Goal: Find specific page/section

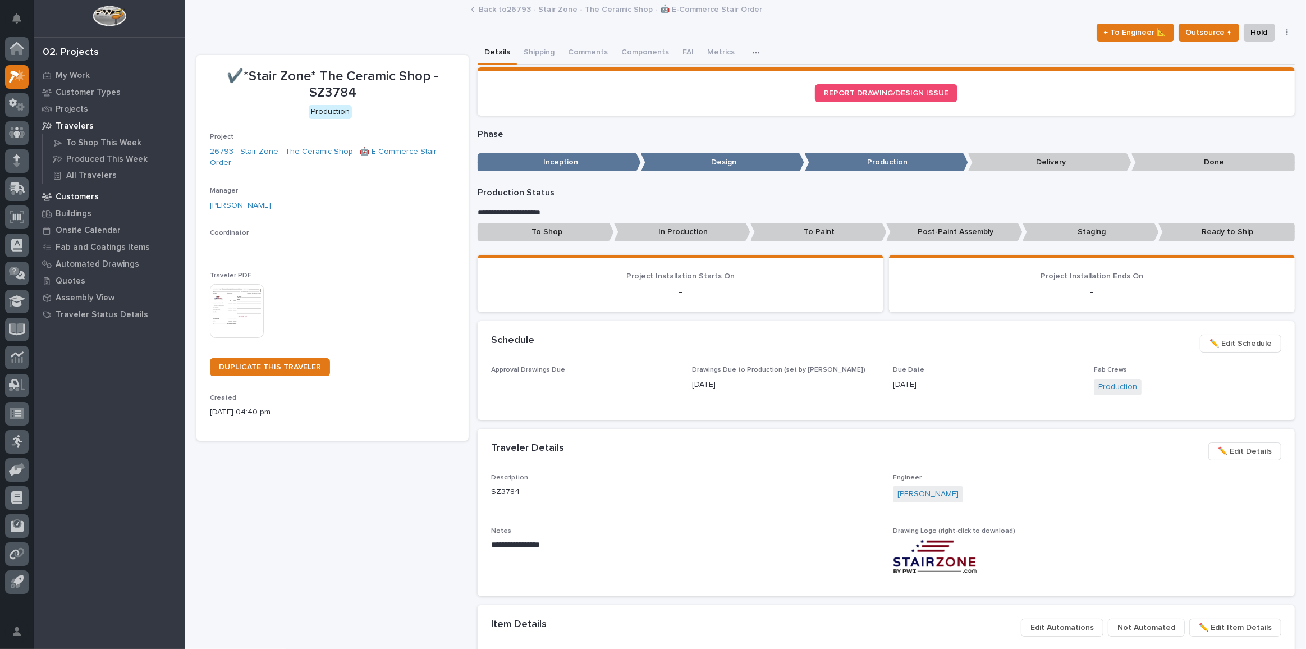
click at [76, 198] on p "Customers" at bounding box center [77, 197] width 43 height 10
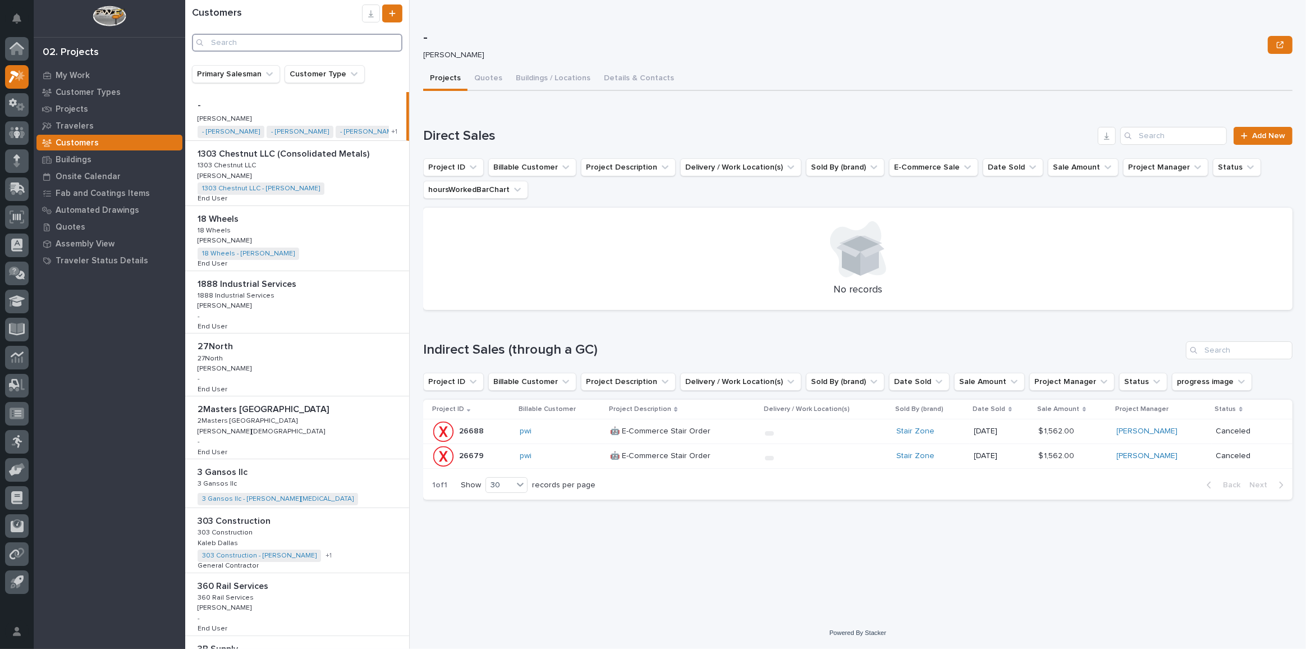
click at [228, 38] on input "Search" at bounding box center [297, 43] width 210 height 18
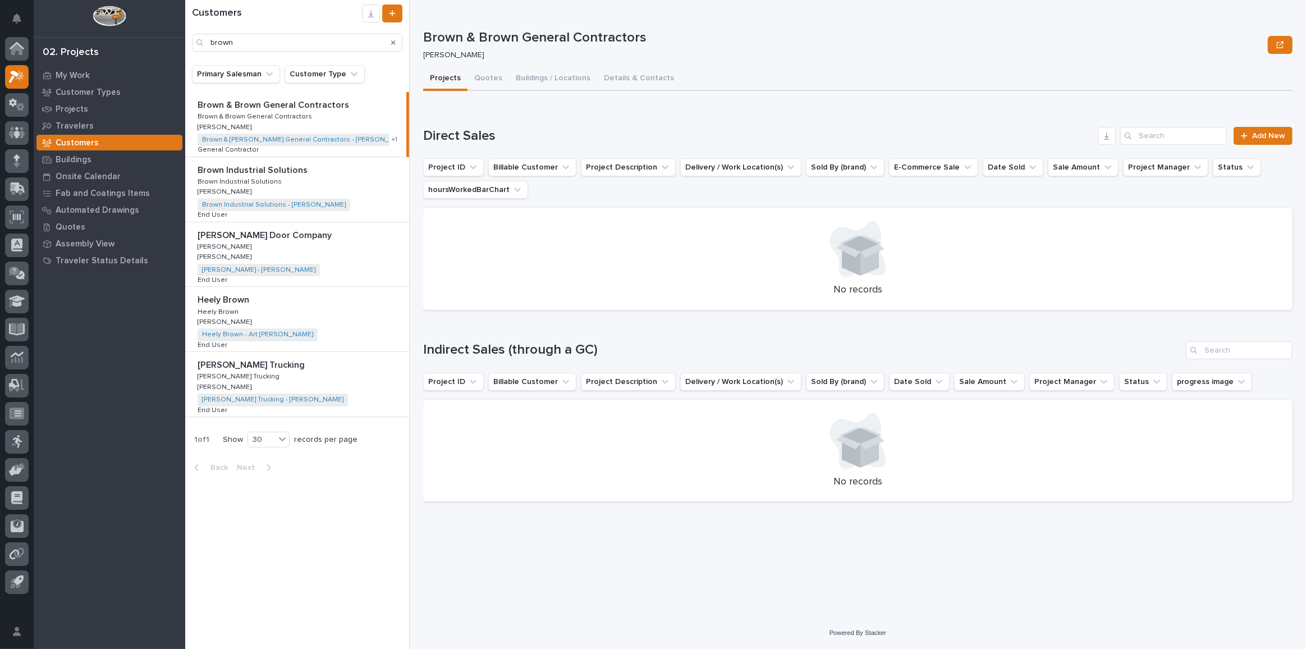
click at [301, 103] on p "Brown & Brown General Contractors" at bounding box center [275, 104] width 154 height 13
type input "brown"
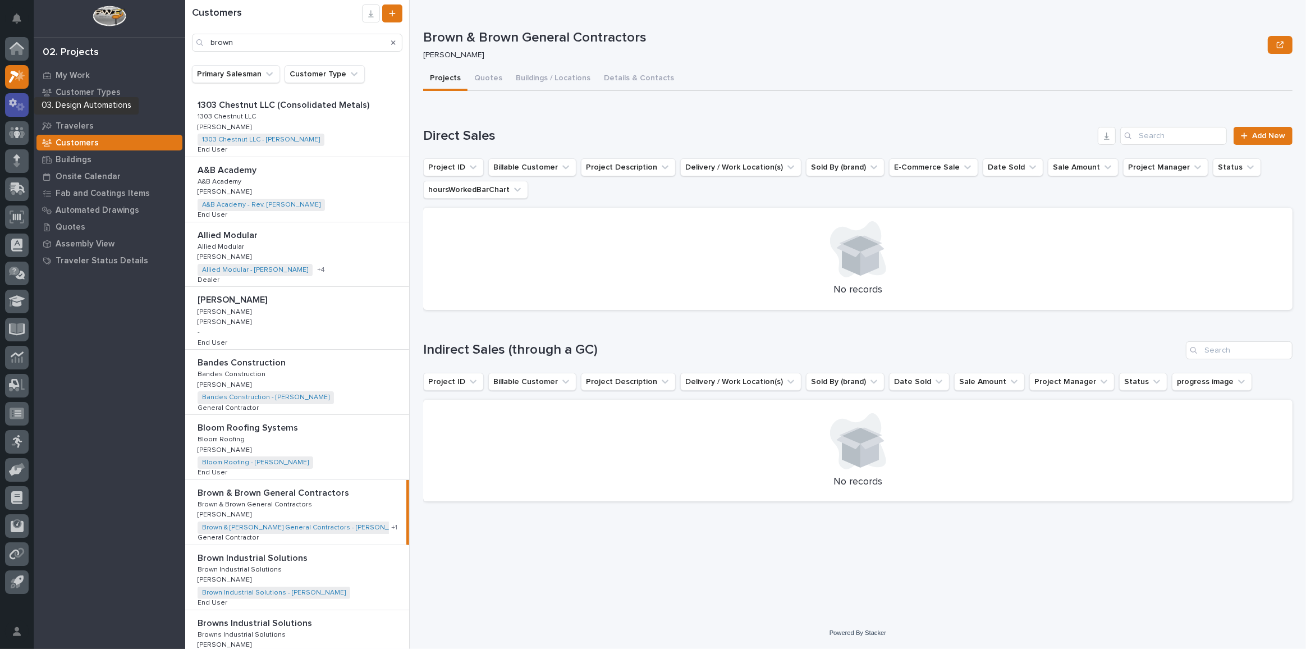
click at [13, 100] on icon at bounding box center [13, 102] width 8 height 8
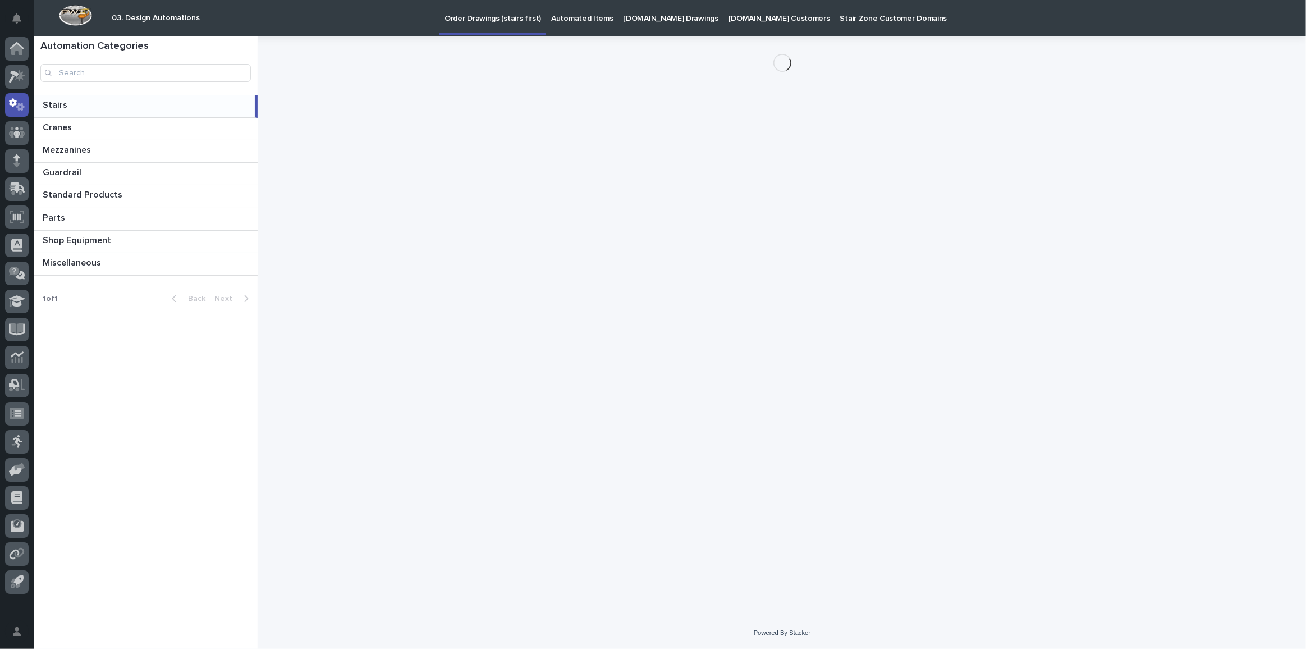
click at [653, 16] on p "[DOMAIN_NAME] Drawings" at bounding box center [671, 12] width 95 height 24
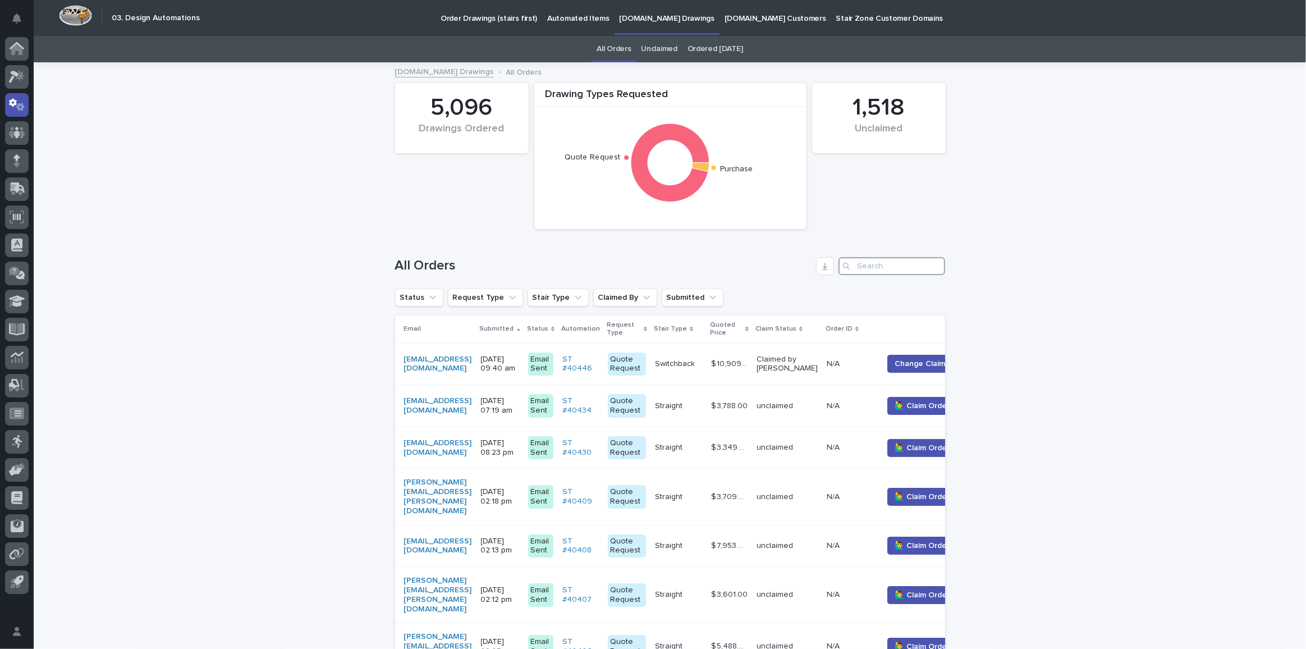
click at [884, 270] on input "Search" at bounding box center [891, 266] width 107 height 18
paste input "[PERSON_NAME][EMAIL_ADDRESS][DOMAIN_NAME]"
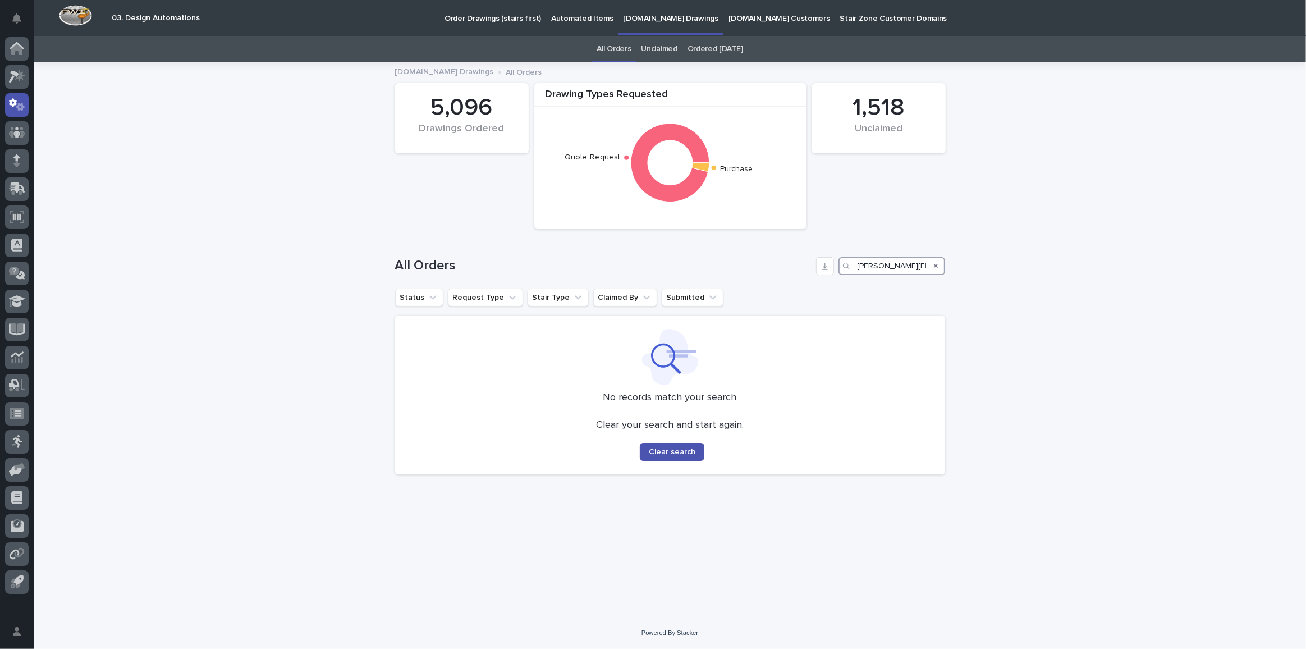
type input "[PERSON_NAME][EMAIL_ADDRESS][DOMAIN_NAME]"
